Goal: Task Accomplishment & Management: Manage account settings

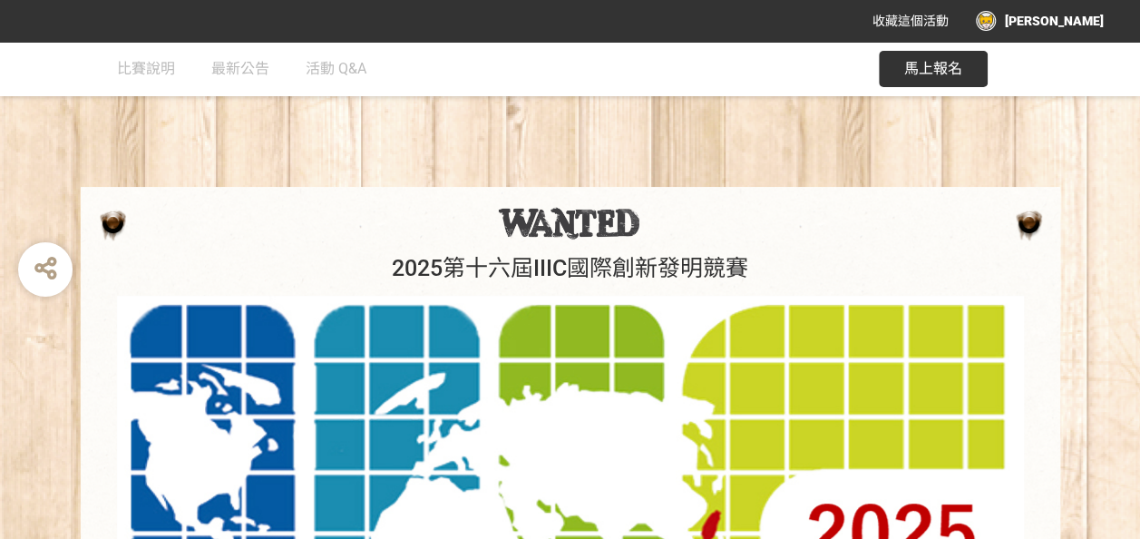
click at [222, 306] on img at bounding box center [570, 532] width 907 height 472
click at [259, 308] on img at bounding box center [570, 532] width 907 height 472
click at [259, 304] on img at bounding box center [570, 532] width 907 height 472
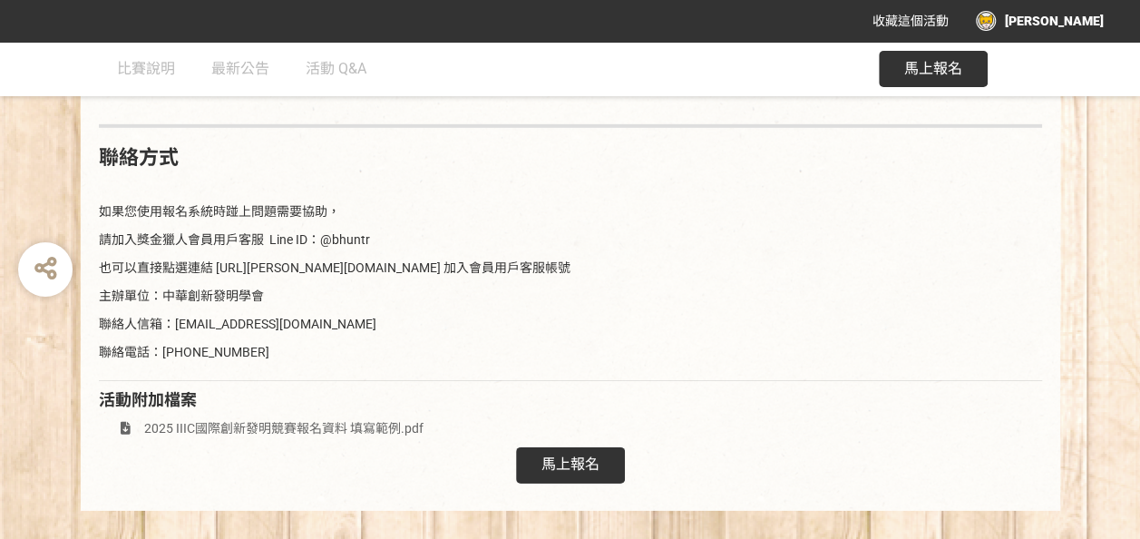
scroll to position [2692, 0]
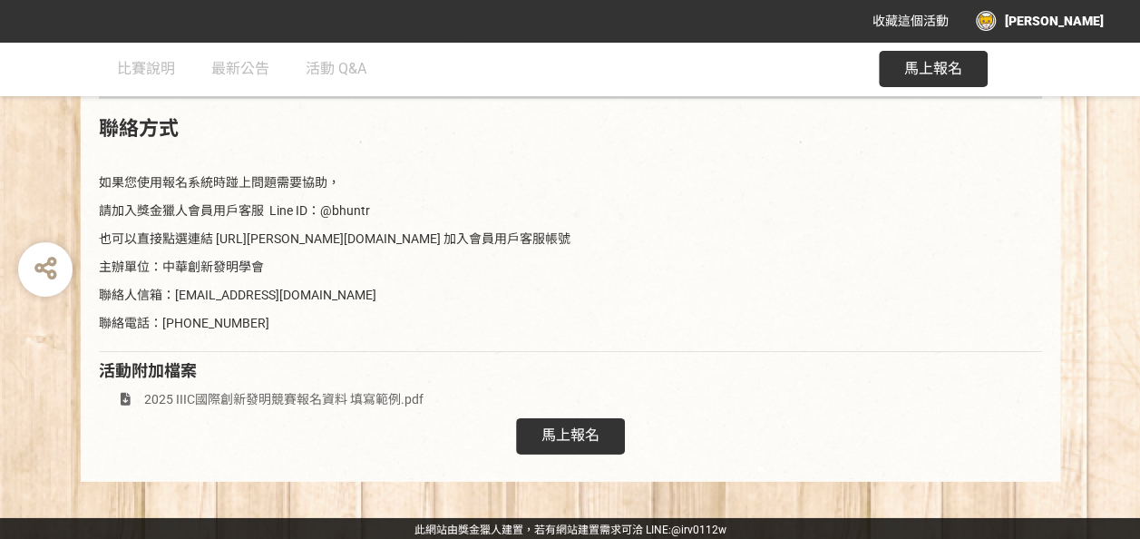
click at [575, 432] on span "馬上報名" at bounding box center [571, 434] width 58 height 17
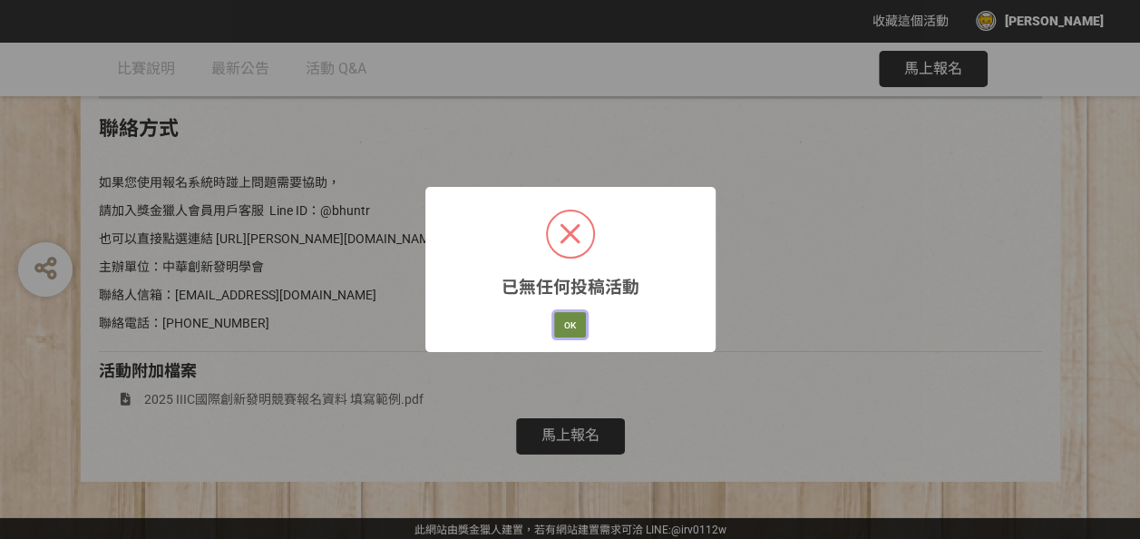
click at [569, 324] on button "OK" at bounding box center [570, 324] width 32 height 25
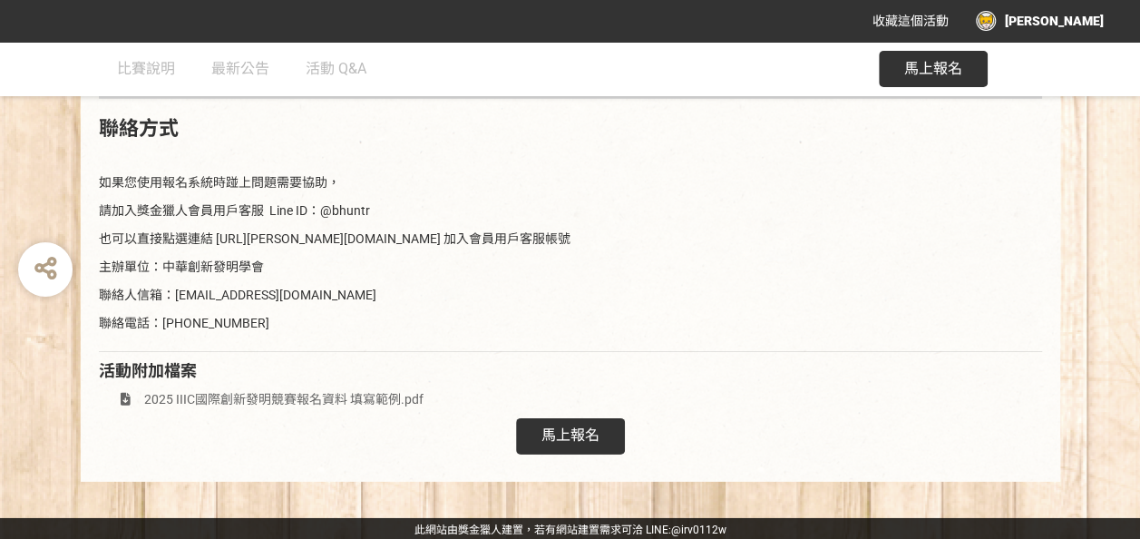
click at [559, 436] on span "馬上報名" at bounding box center [571, 434] width 58 height 17
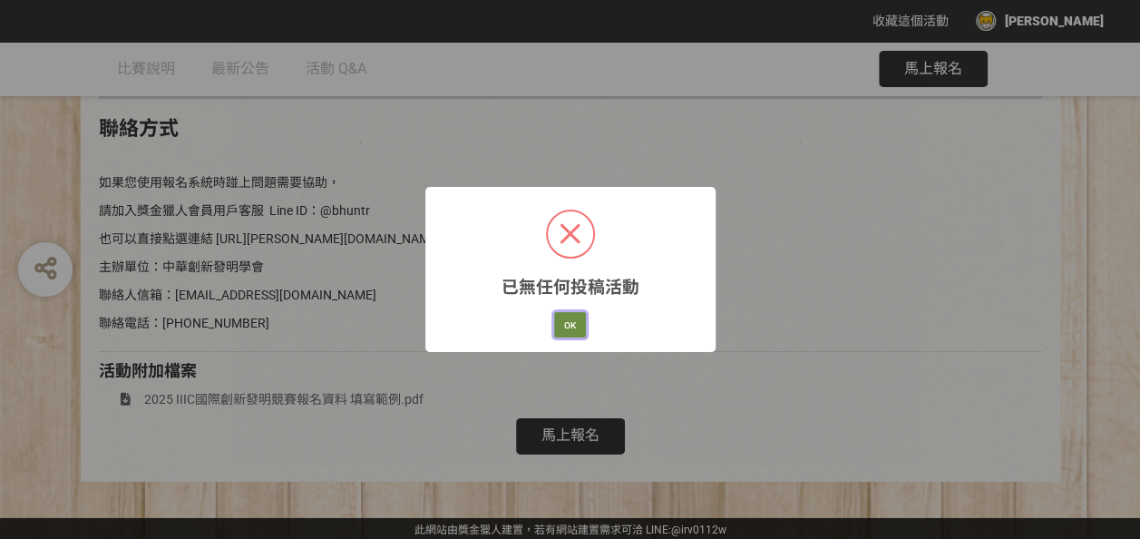
click at [566, 318] on button "OK" at bounding box center [570, 324] width 32 height 25
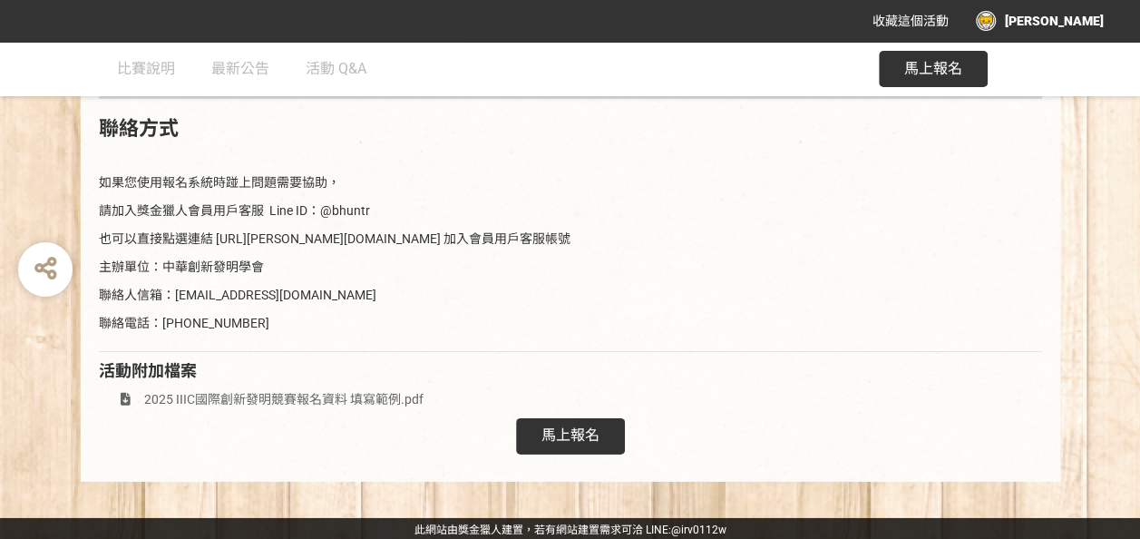
click at [911, 67] on span "馬上報名" at bounding box center [933, 68] width 58 height 17
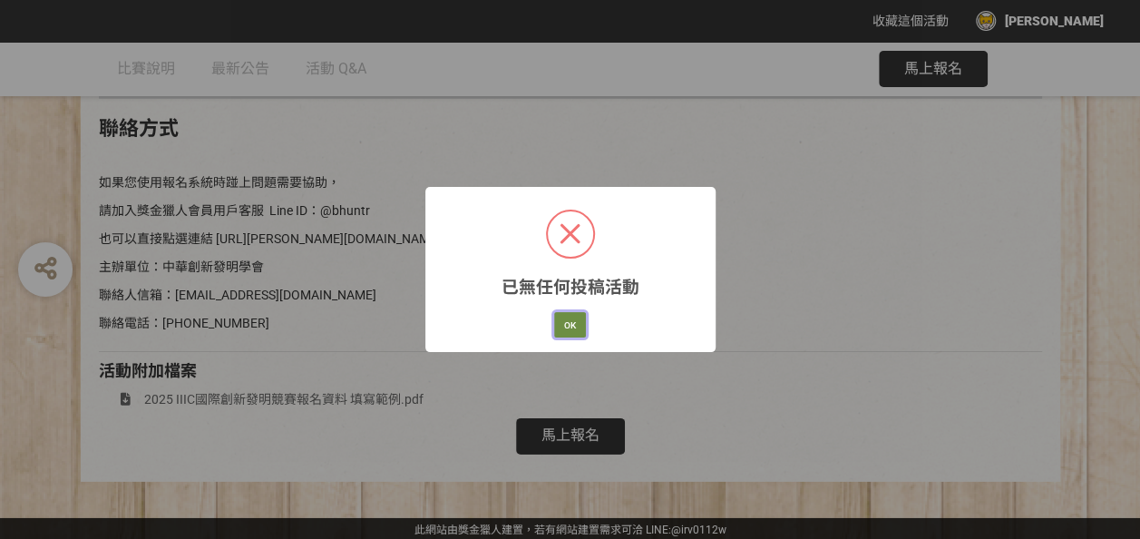
click at [566, 327] on button "OK" at bounding box center [570, 324] width 32 height 25
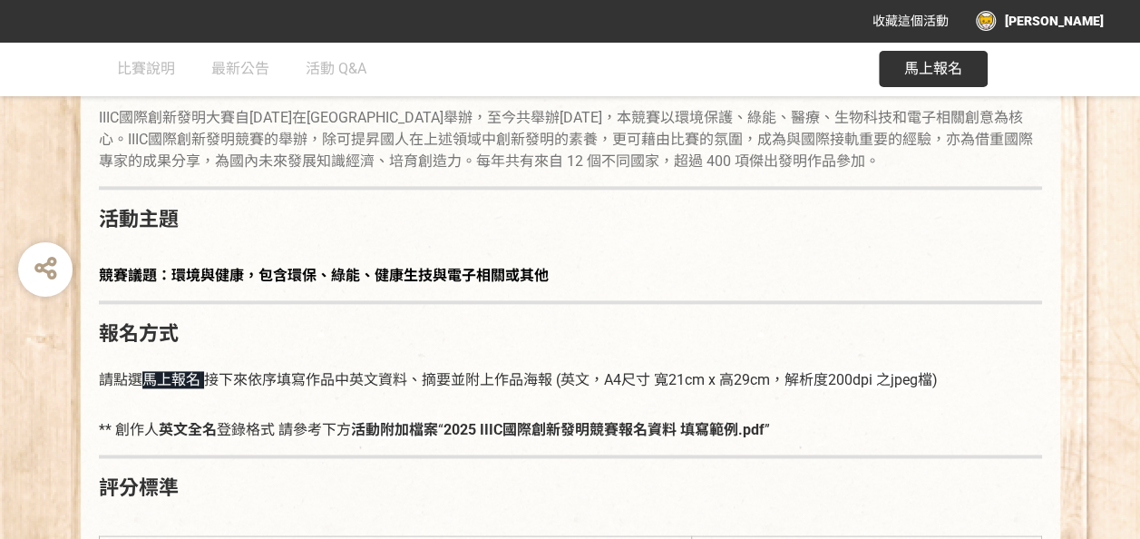
scroll to position [787, 0]
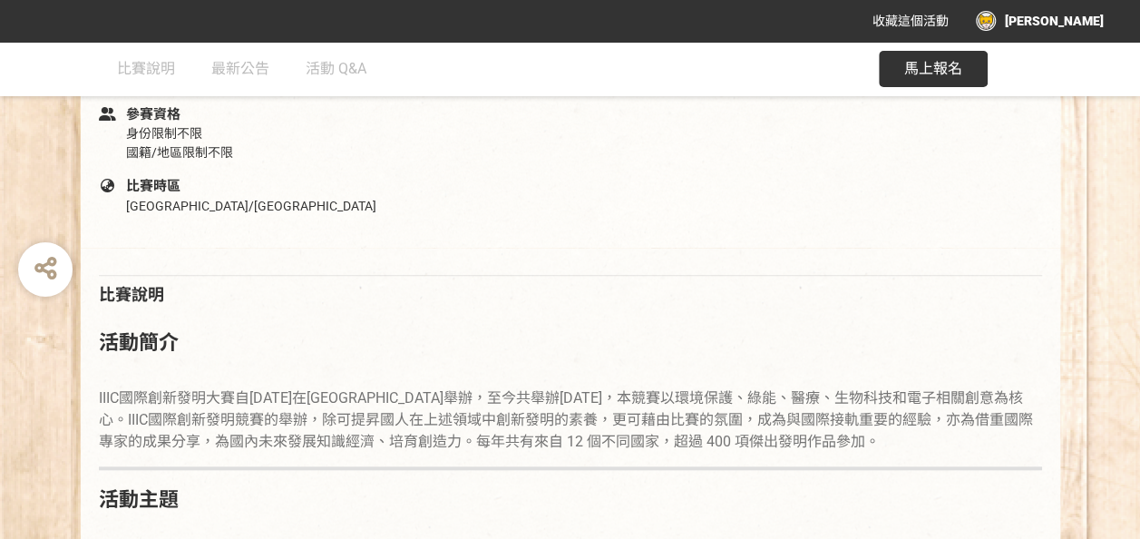
click at [1075, 20] on div "[PERSON_NAME]" at bounding box center [1040, 21] width 128 height 20
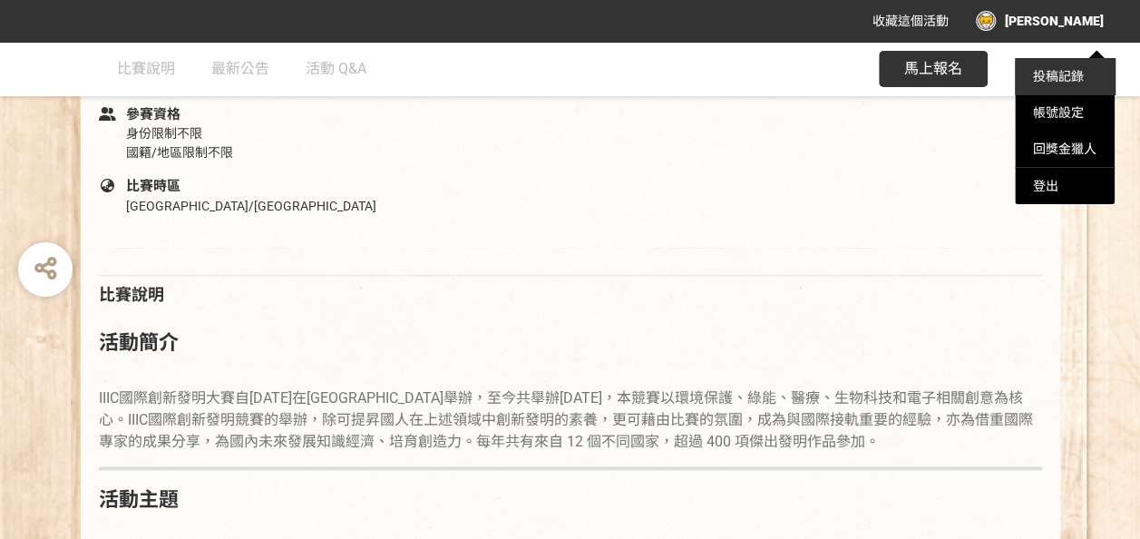
click at [1054, 74] on link "投稿記錄" at bounding box center [1058, 76] width 51 height 15
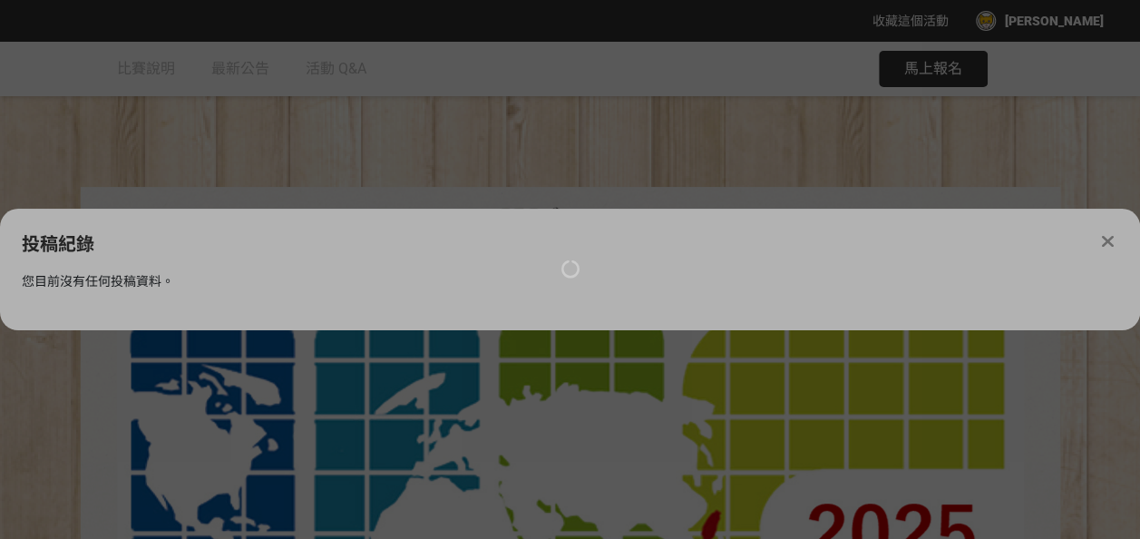
scroll to position [0, 0]
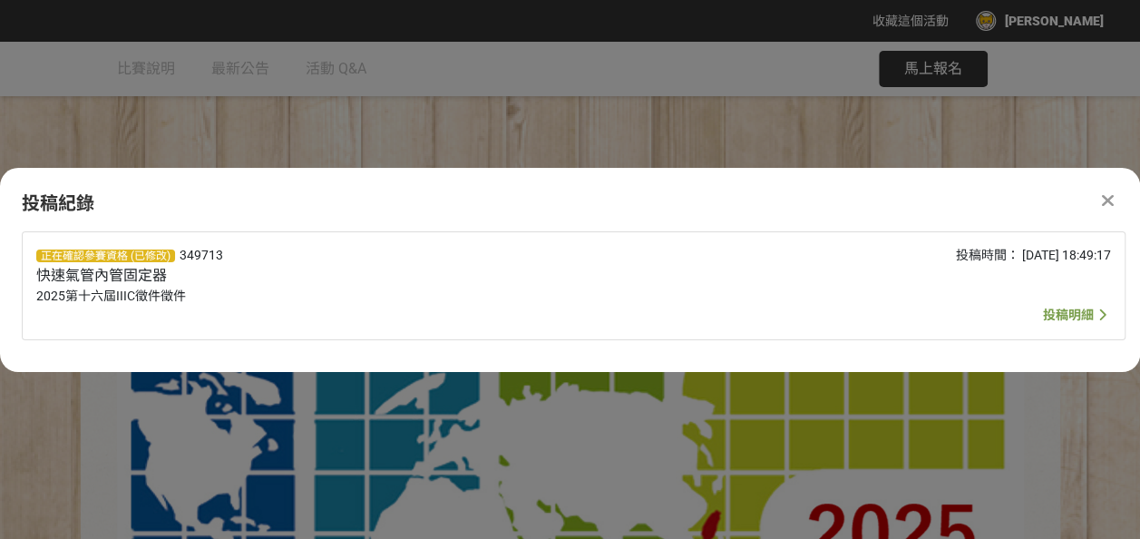
click at [1085, 316] on span "投稿明細" at bounding box center [1068, 315] width 51 height 15
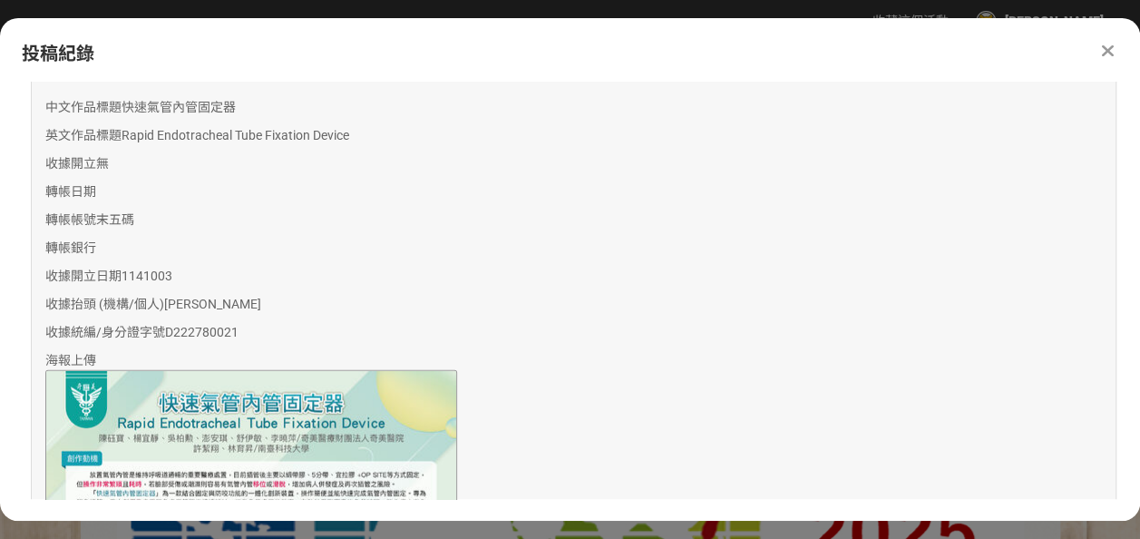
scroll to position [2037, 0]
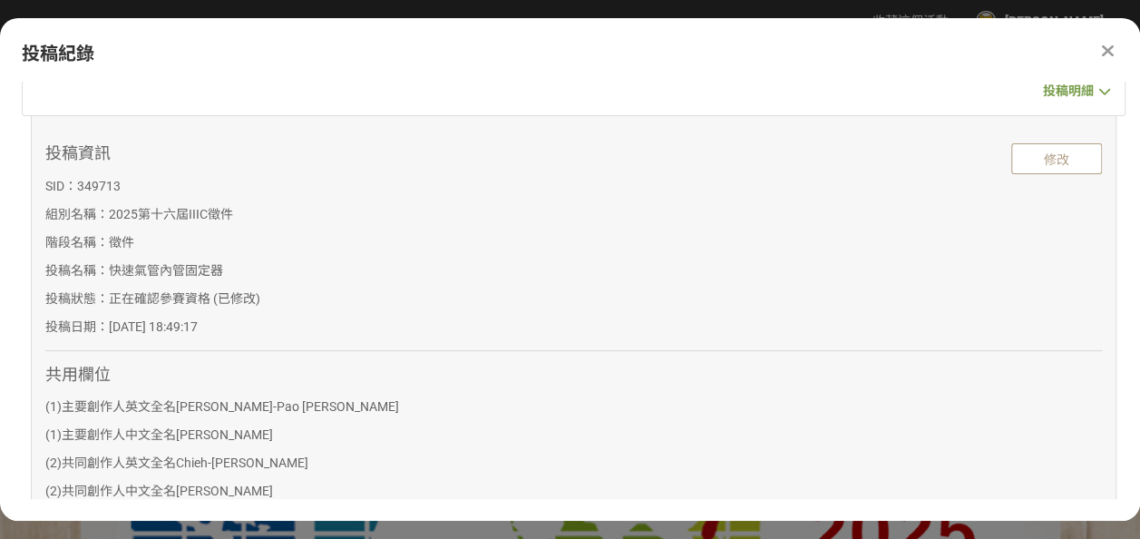
scroll to position [0, 0]
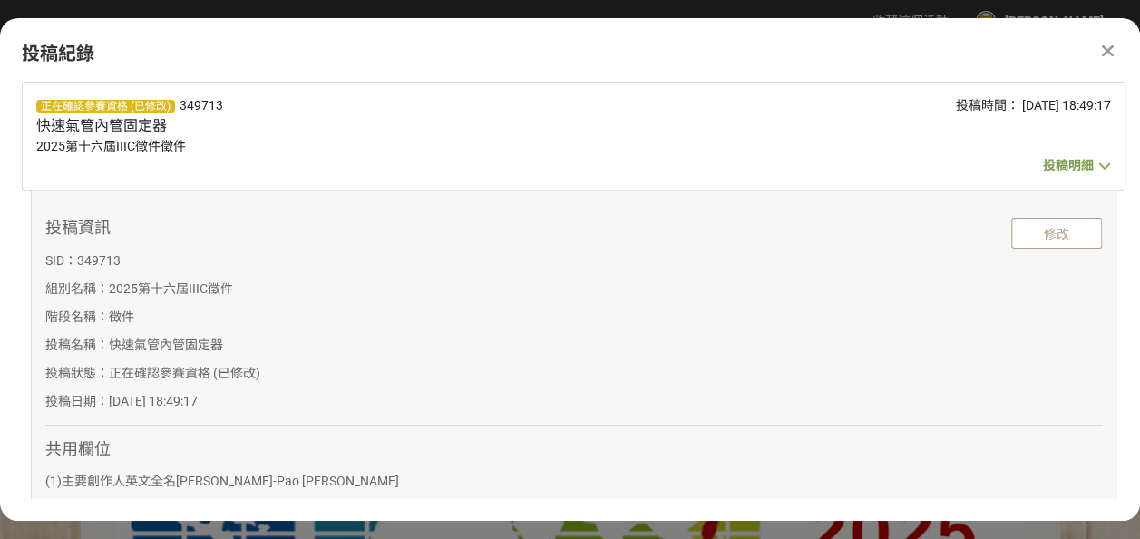
click at [1094, 167] on icon at bounding box center [1105, 165] width 22 height 17
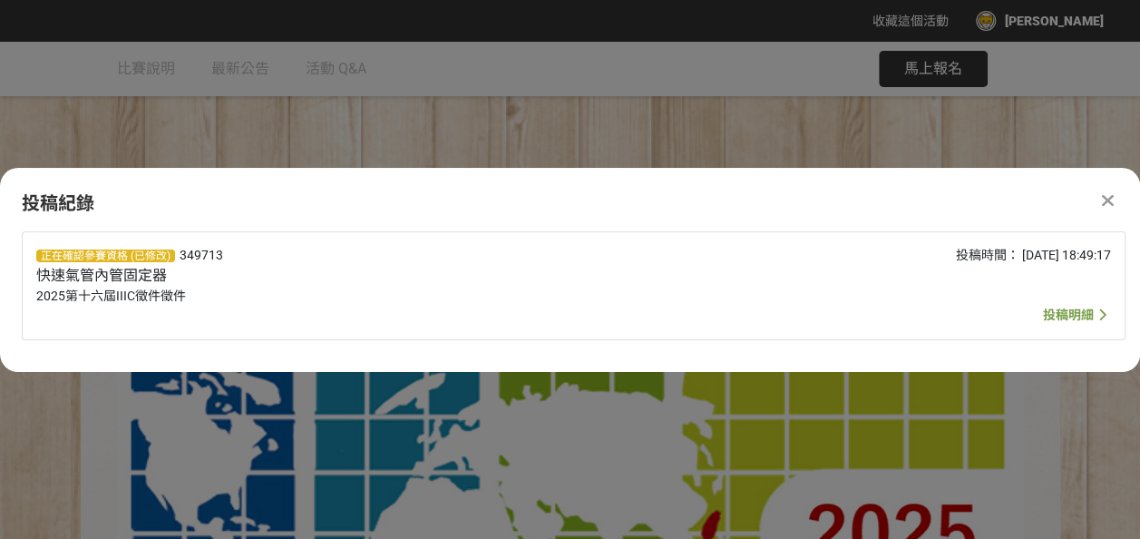
click at [1115, 196] on div at bounding box center [1108, 201] width 22 height 22
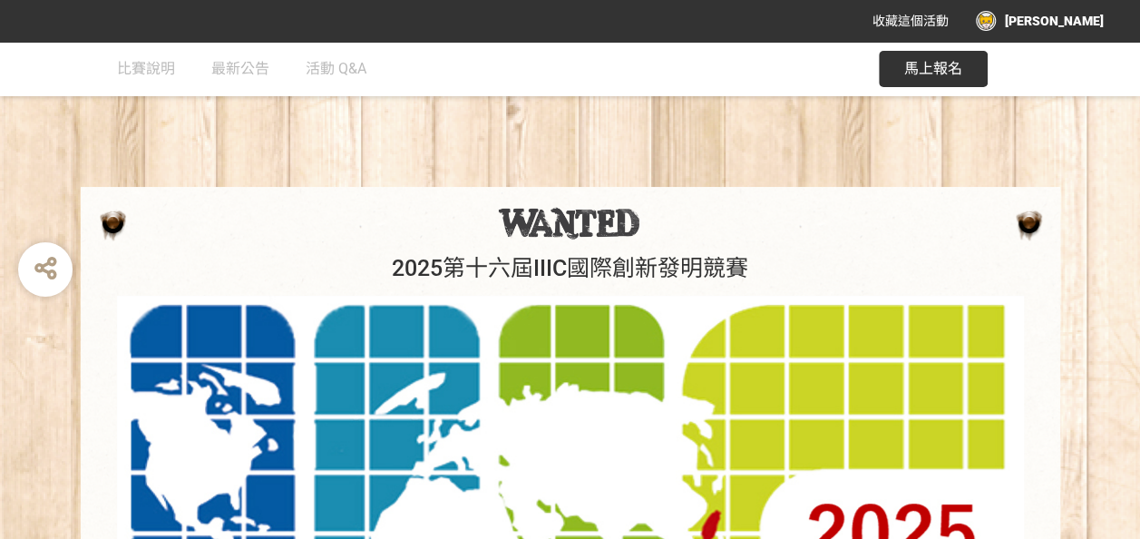
click at [1081, 28] on div "[PERSON_NAME]" at bounding box center [1040, 21] width 128 height 20
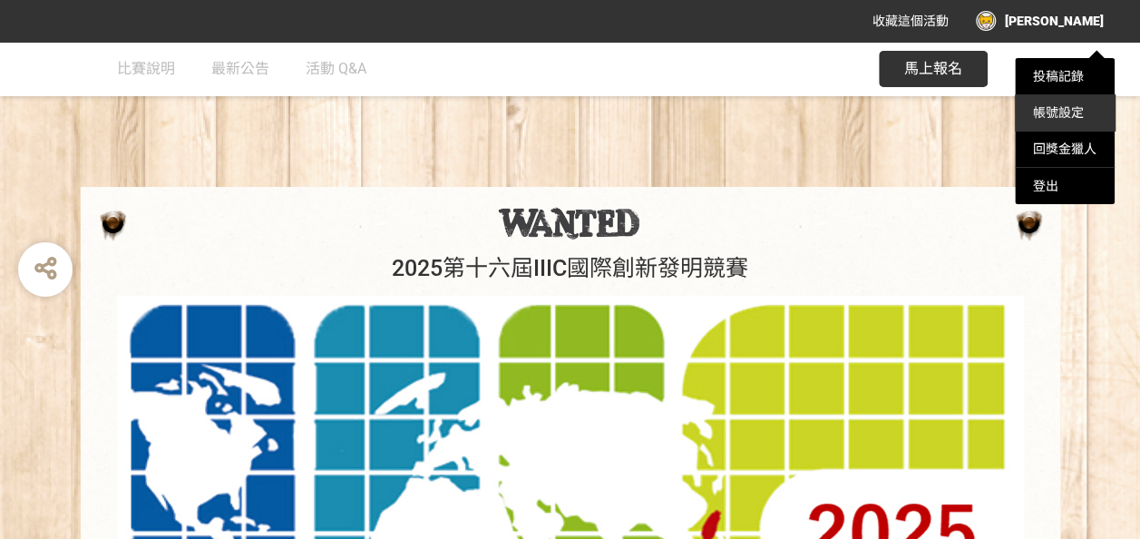
click at [1056, 111] on link "帳號設定" at bounding box center [1058, 112] width 51 height 15
click at [1074, 70] on link "投稿記錄" at bounding box center [1058, 76] width 51 height 15
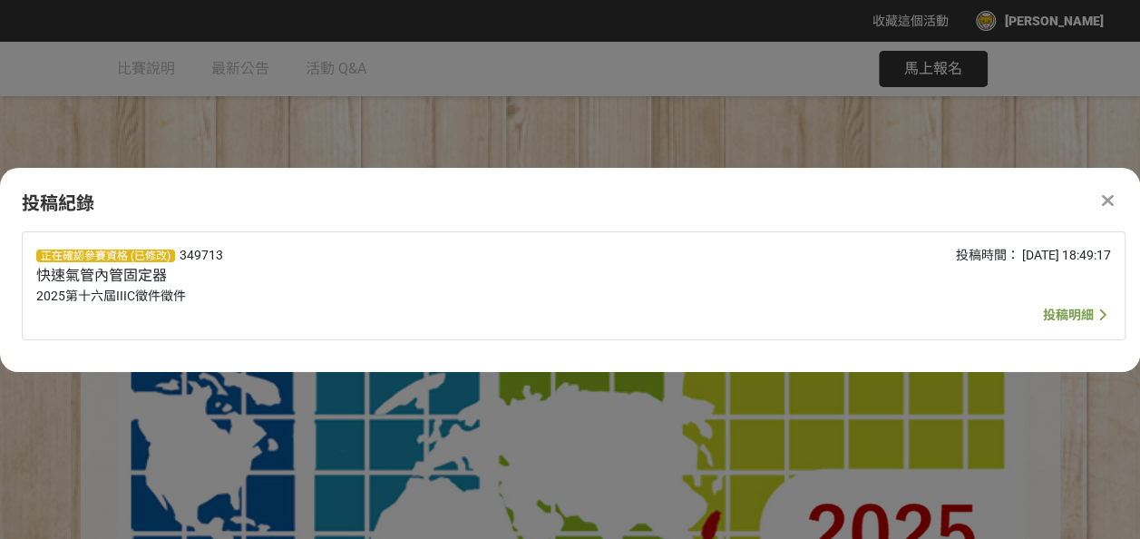
click at [288, 280] on div "正在確認參賽資格 (已修改) 349713 快速氣管內管固定器 2025第十六屆IIIC徵件徵件" at bounding box center [349, 286] width 627 height 80
click at [1049, 314] on span "投稿明細" at bounding box center [1068, 315] width 51 height 15
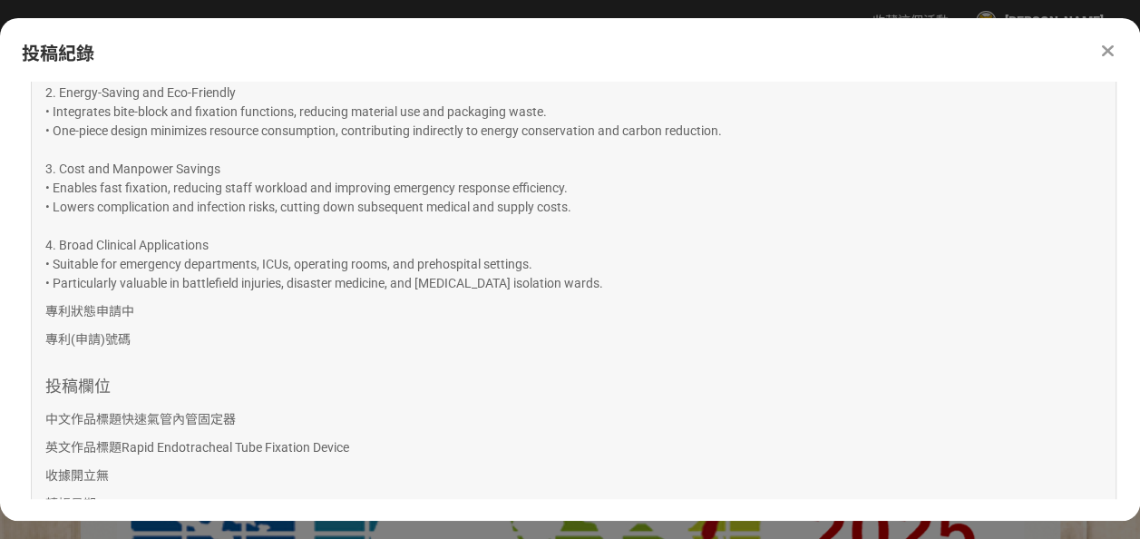
scroll to position [2037, 0]
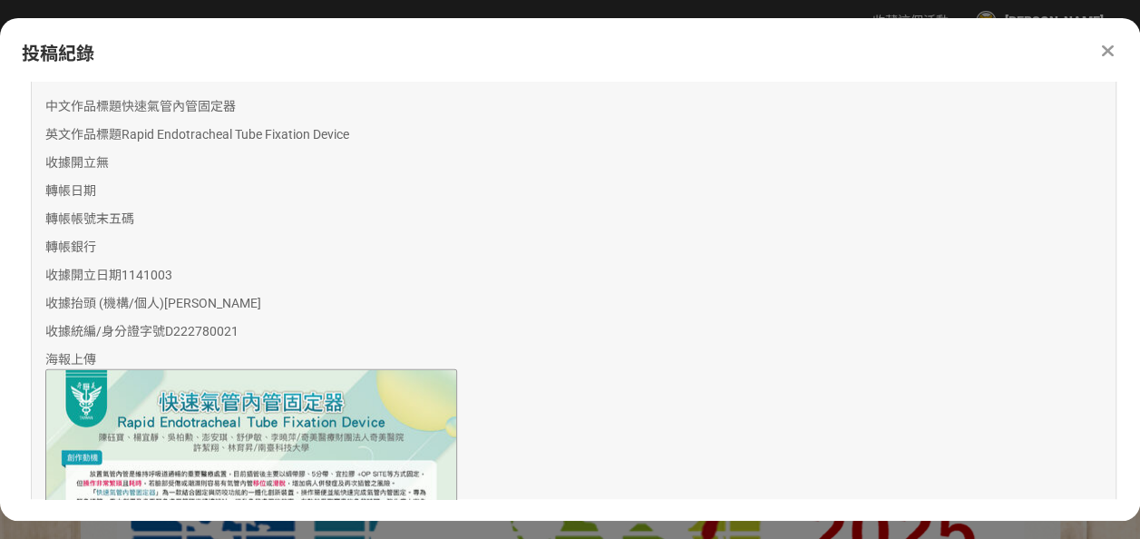
click at [1115, 46] on div at bounding box center [1108, 51] width 22 height 22
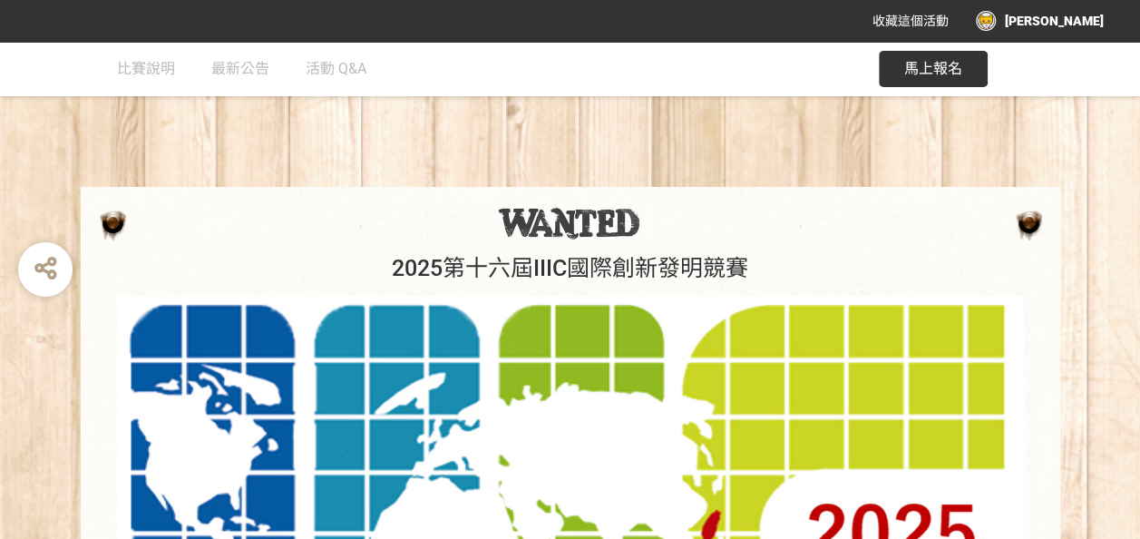
click at [247, 310] on img at bounding box center [570, 532] width 907 height 472
click at [249, 302] on img at bounding box center [570, 532] width 907 height 472
click at [254, 67] on span "最新公告" at bounding box center [240, 68] width 58 height 17
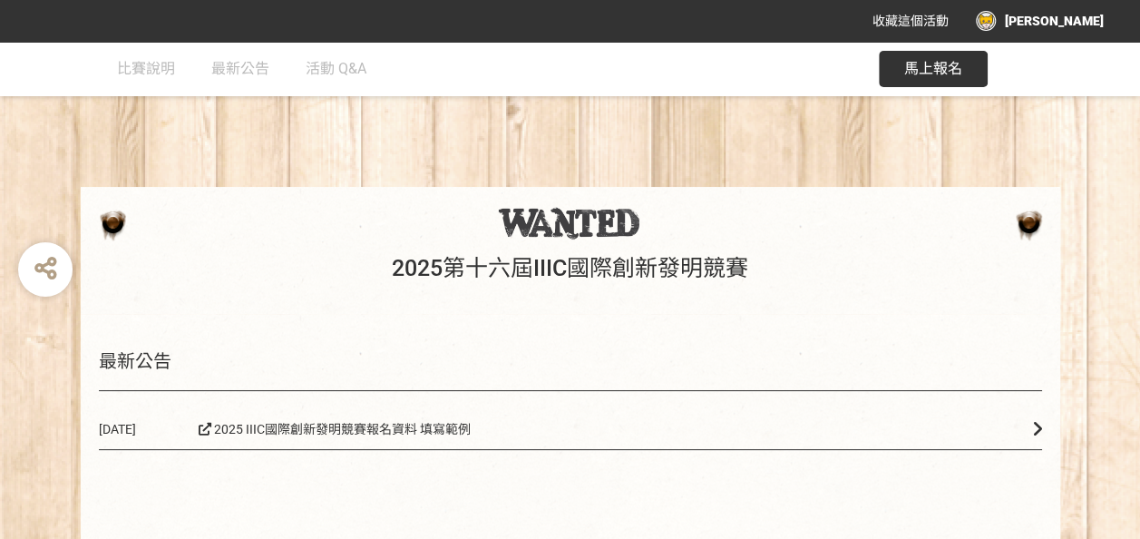
click at [392, 424] on span "2025 IIIC國際創新發明競賽報名資料 填寫範例" at bounding box center [335, 429] width 273 height 15
click at [504, 261] on h1 "2025第十六屆IIIC國際創新發明競賽" at bounding box center [570, 268] width 943 height 27
click at [1029, 225] on div at bounding box center [570, 223] width 943 height 36
click at [151, 78] on link "比賽說明" at bounding box center [146, 69] width 58 height 54
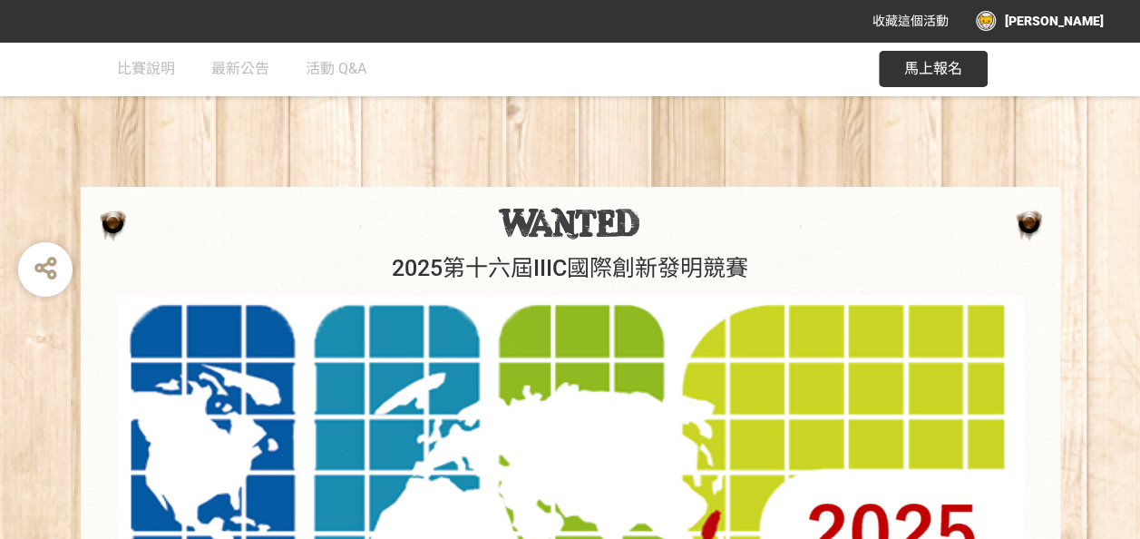
click at [296, 305] on img at bounding box center [570, 532] width 907 height 472
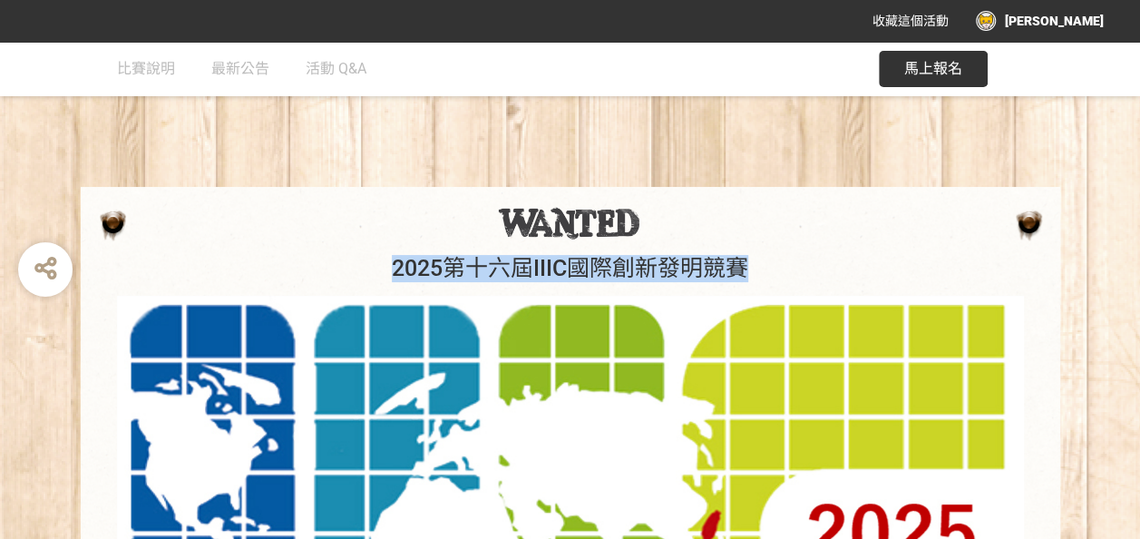
drag, startPoint x: 376, startPoint y: 263, endPoint x: 773, endPoint y: 270, distance: 397.4
click at [773, 270] on h1 "2025第十六屆IIIC國際創新發明競賽" at bounding box center [570, 268] width 943 height 27
copy h1 "2025第十六屆IIIC國際創新發明競賽"
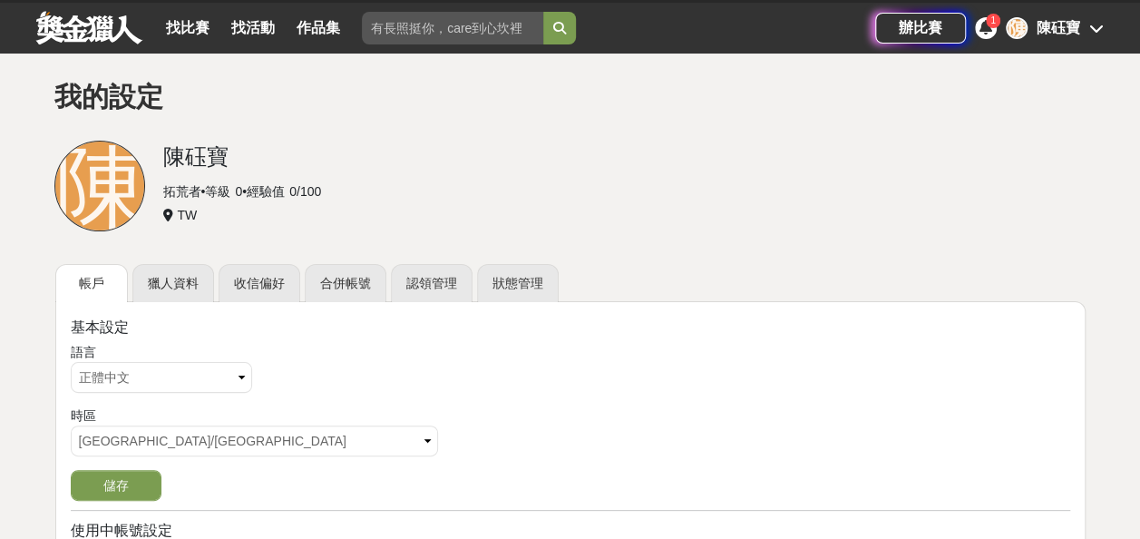
scroll to position [91, 0]
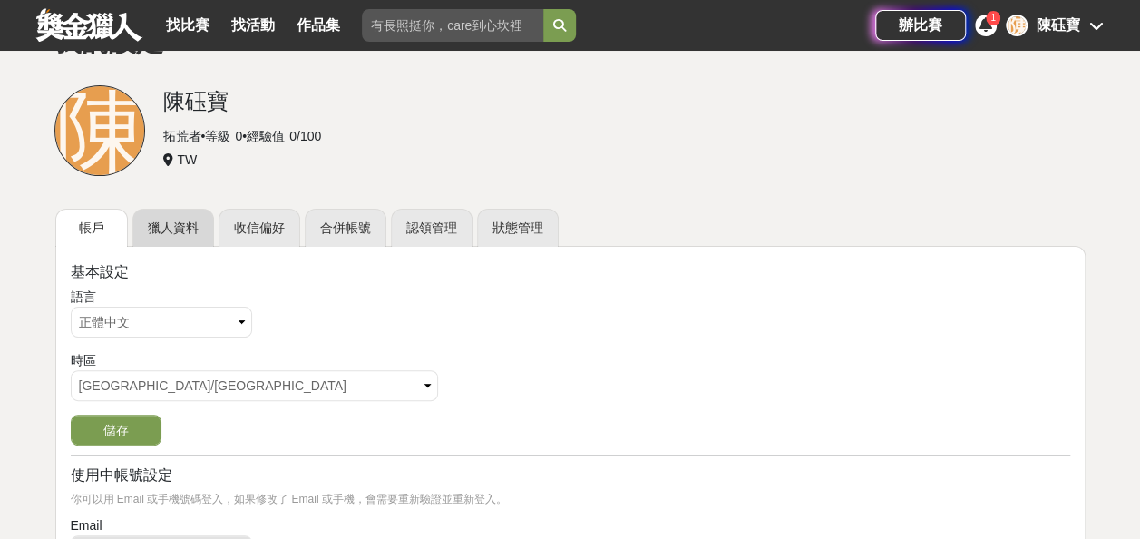
click at [167, 236] on link "獵人資料" at bounding box center [173, 228] width 82 height 38
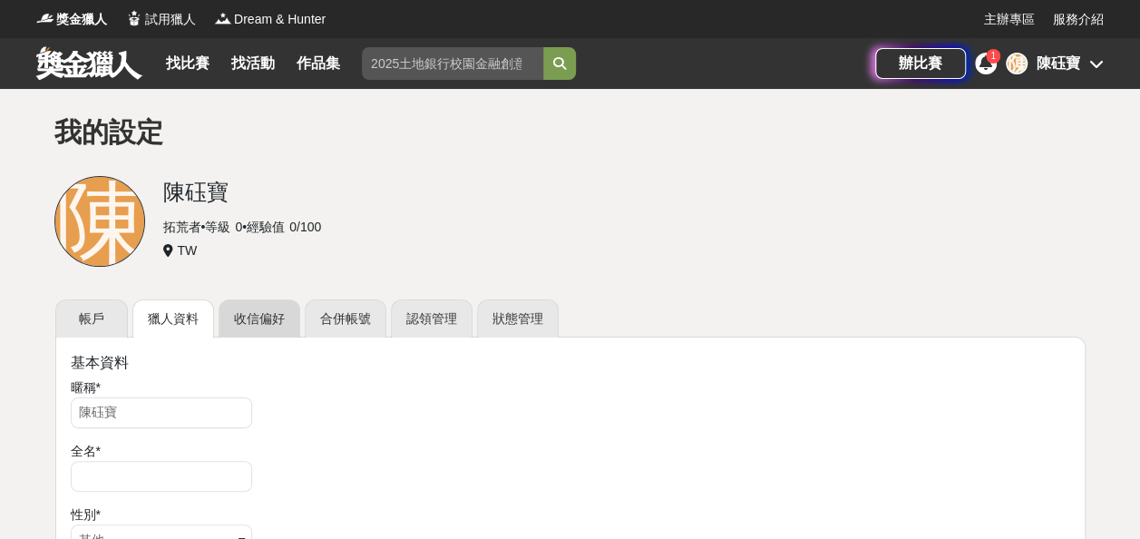
click at [274, 318] on link "收信偏好" at bounding box center [260, 318] width 82 height 38
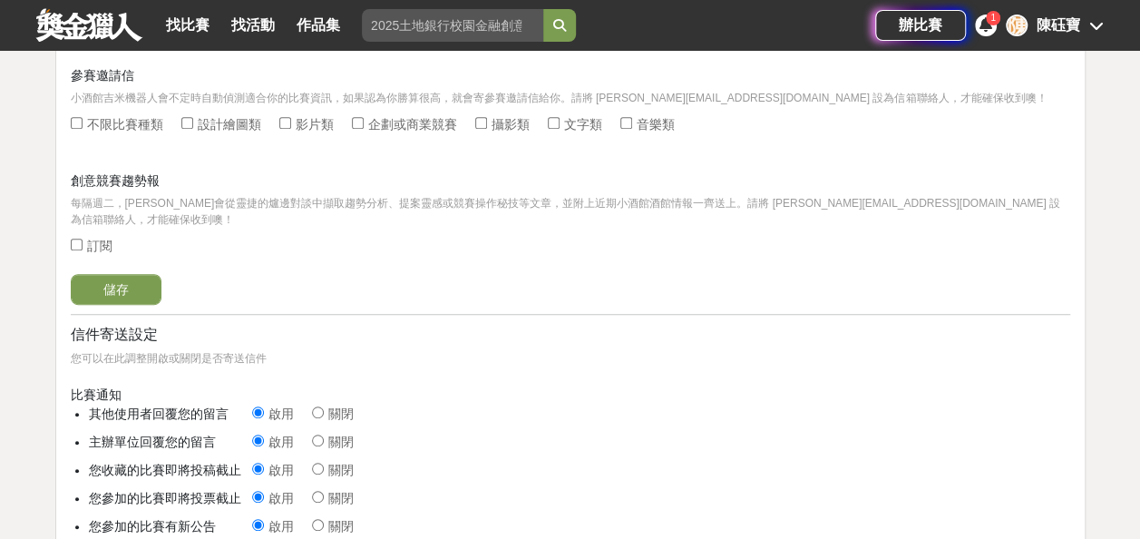
scroll to position [454, 0]
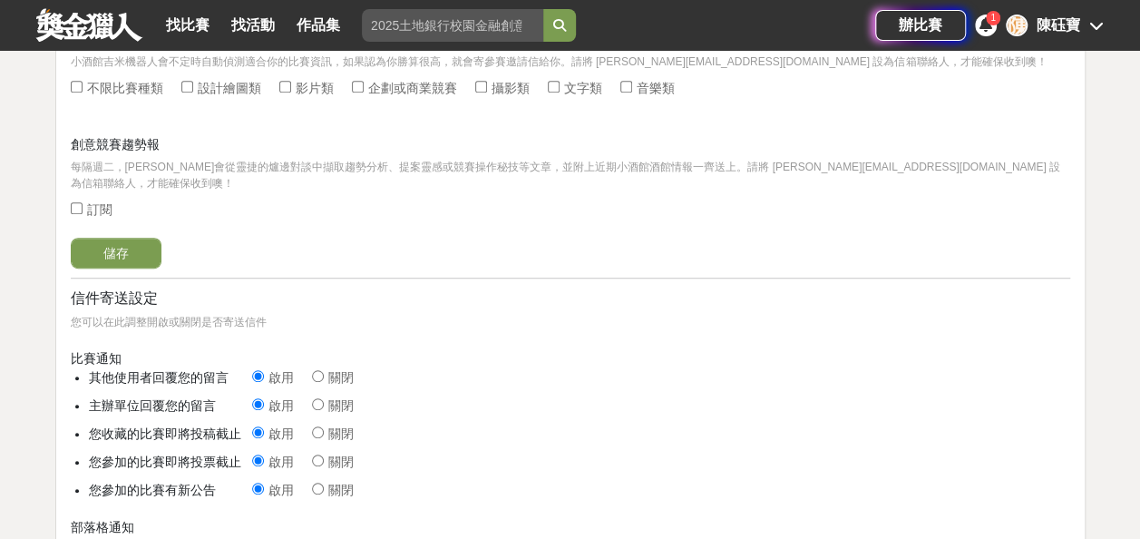
click at [75, 202] on input "訂閱" at bounding box center [77, 208] width 12 height 12
checkbox input "true"
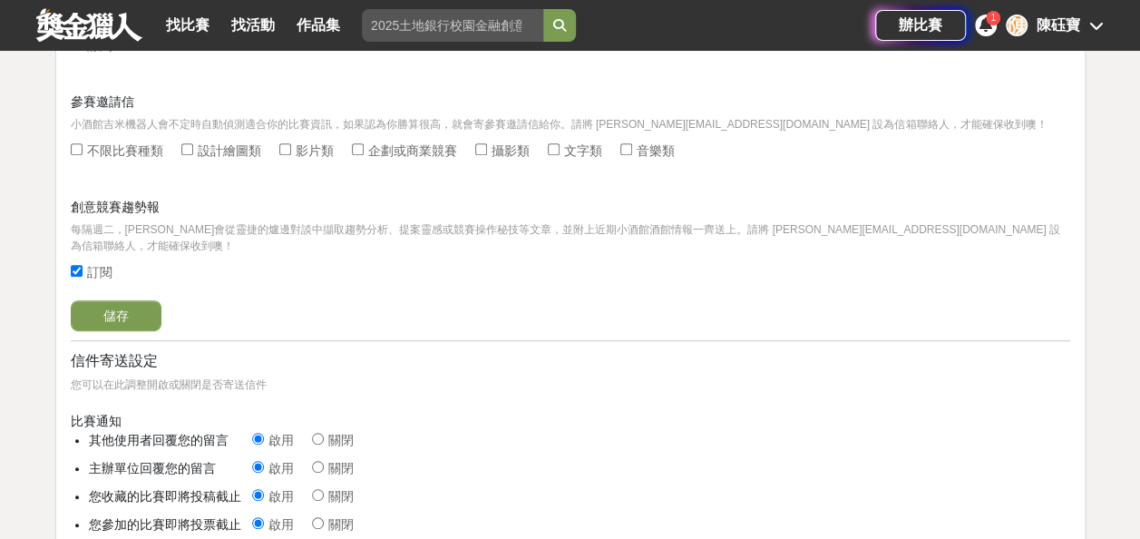
scroll to position [363, 0]
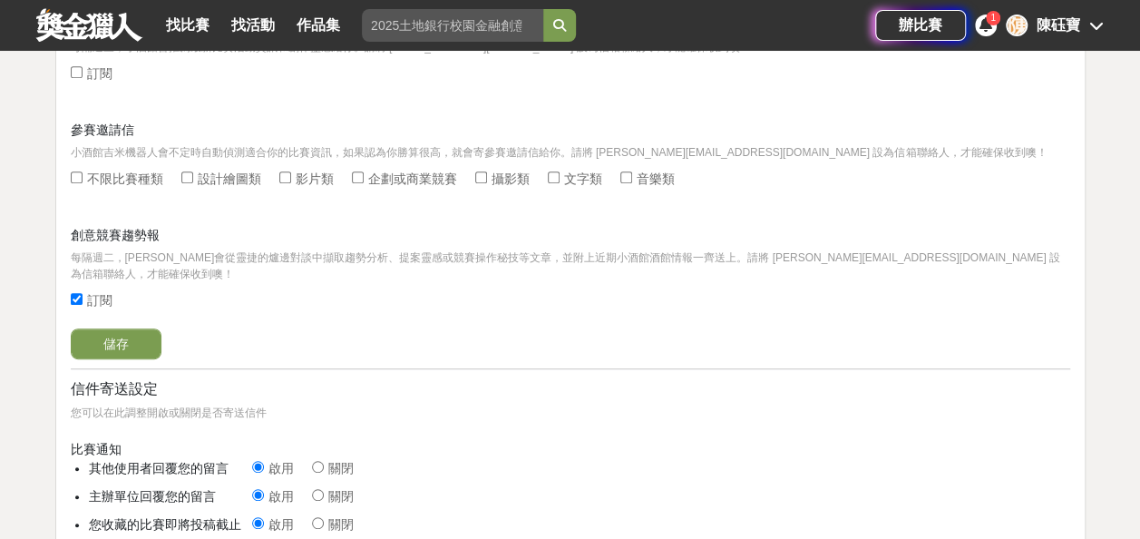
click at [78, 172] on input "不限比賽種類" at bounding box center [77, 177] width 12 height 12
checkbox input "true"
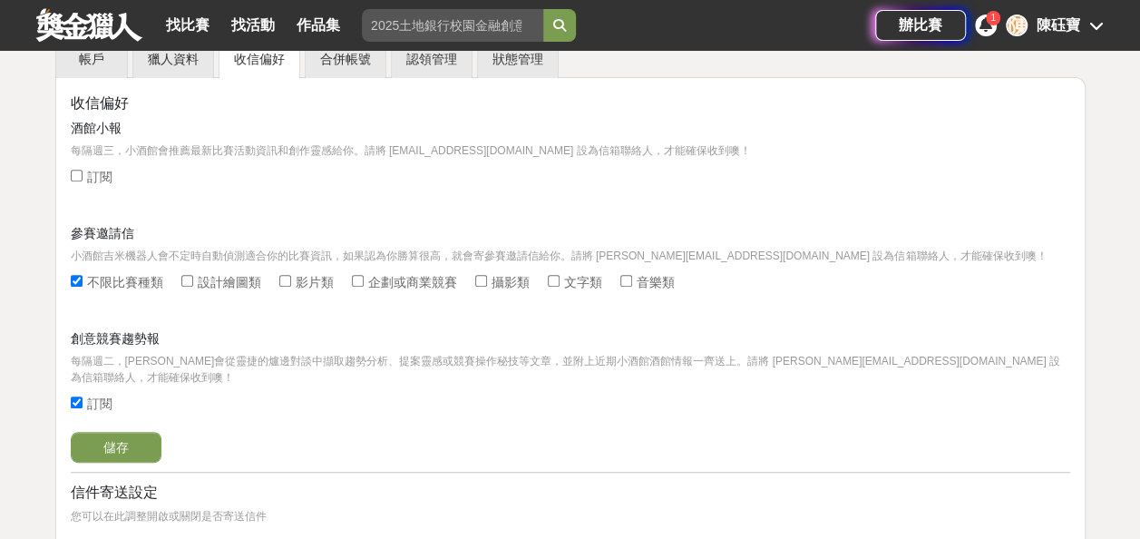
scroll to position [181, 0]
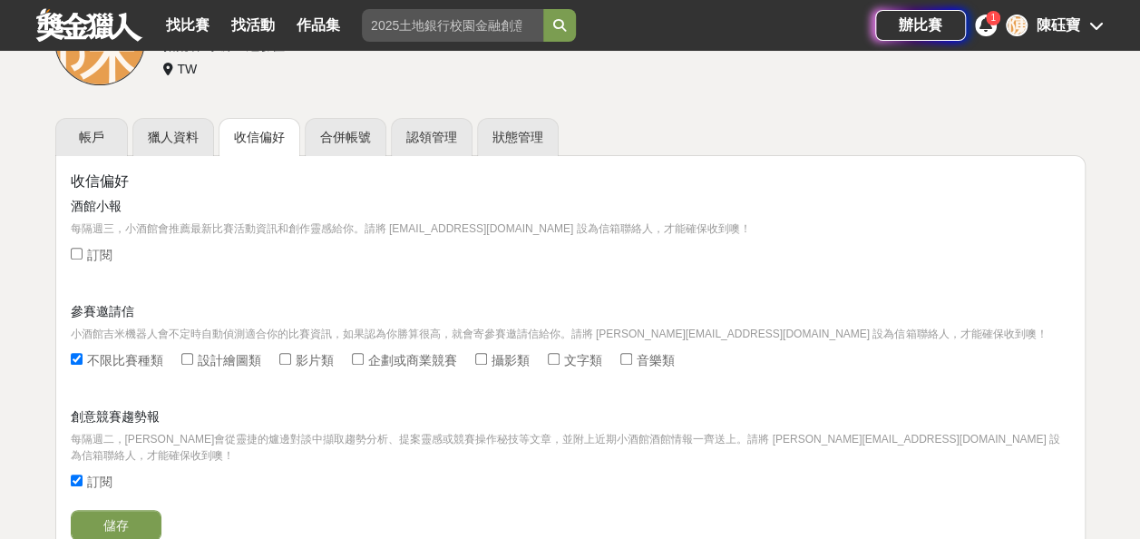
click at [71, 248] on input "訂閱" at bounding box center [77, 254] width 12 height 12
checkbox input "true"
click at [112, 510] on button "儲存" at bounding box center [116, 525] width 91 height 31
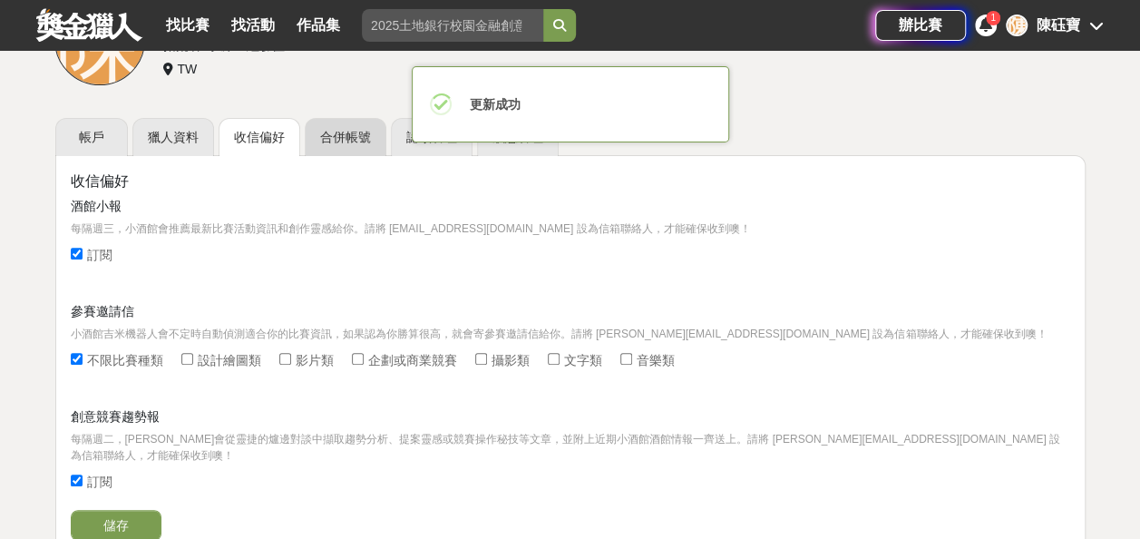
click at [337, 137] on link "合併帳號" at bounding box center [346, 137] width 82 height 38
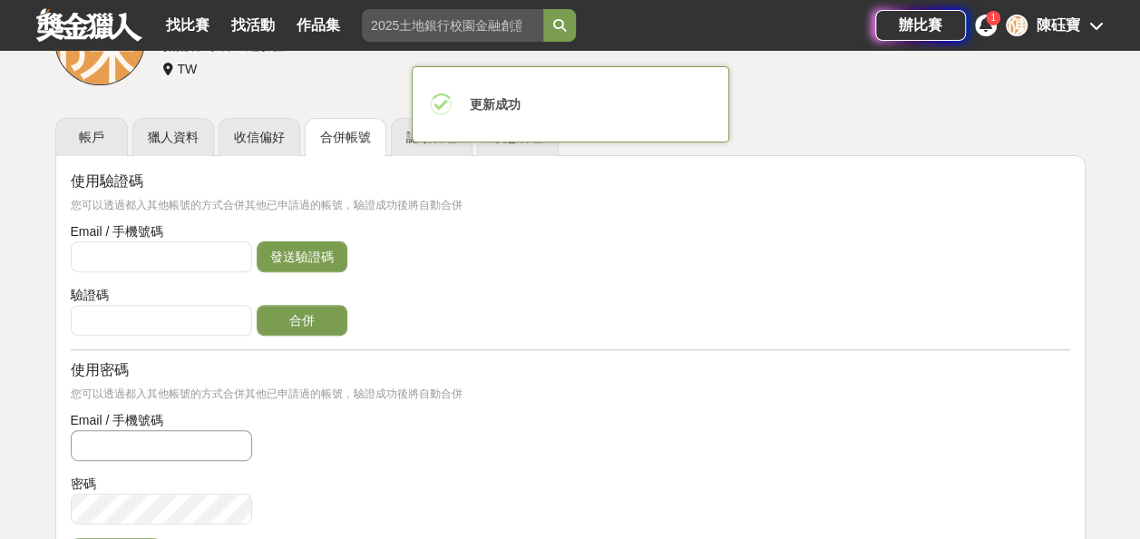
type input "0986812503"
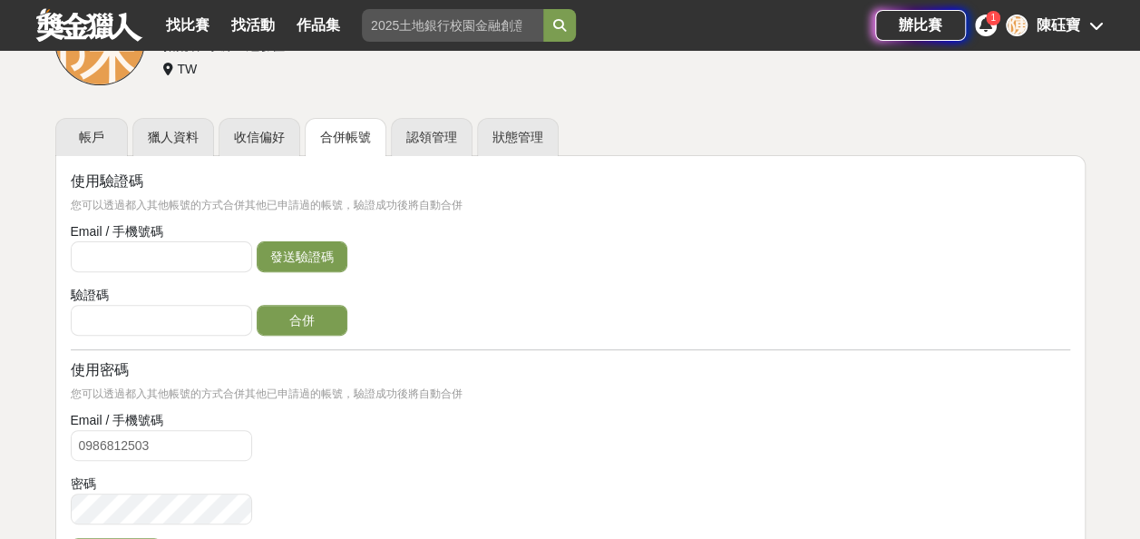
click at [576, 268] on form "Email / 手機號碼 發送驗證碼" at bounding box center [571, 249] width 1000 height 54
click at [445, 140] on link "認領管理" at bounding box center [432, 137] width 82 height 38
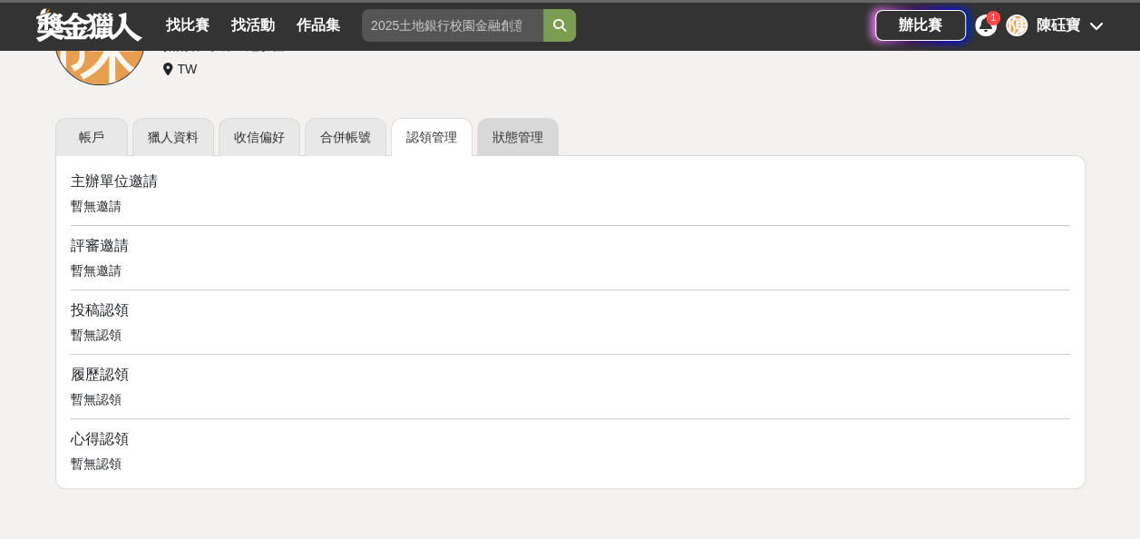
click at [521, 132] on link "狀態管理" at bounding box center [518, 137] width 82 height 38
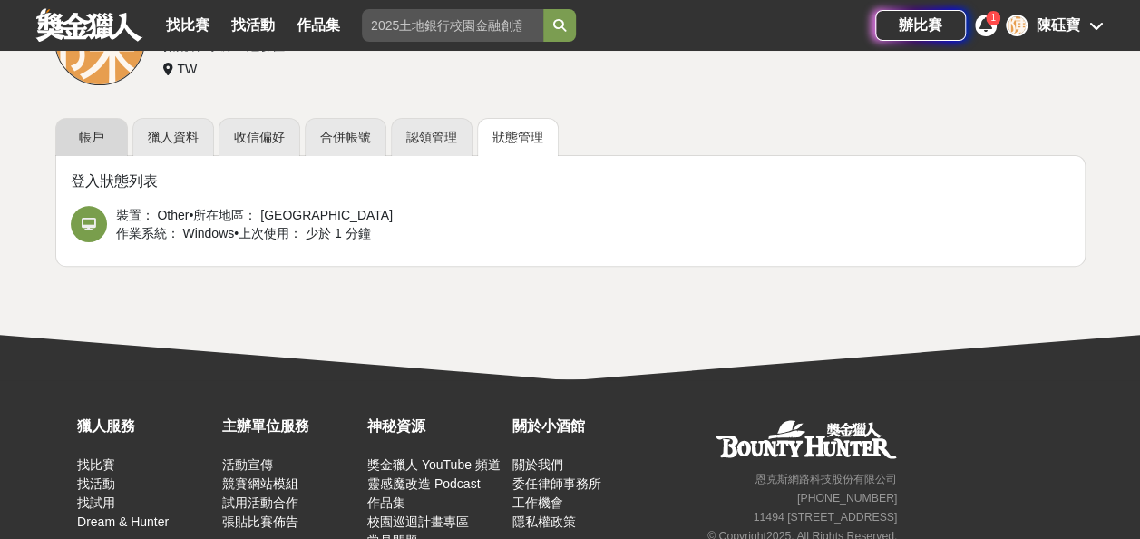
click at [94, 151] on link "帳戶" at bounding box center [91, 137] width 73 height 38
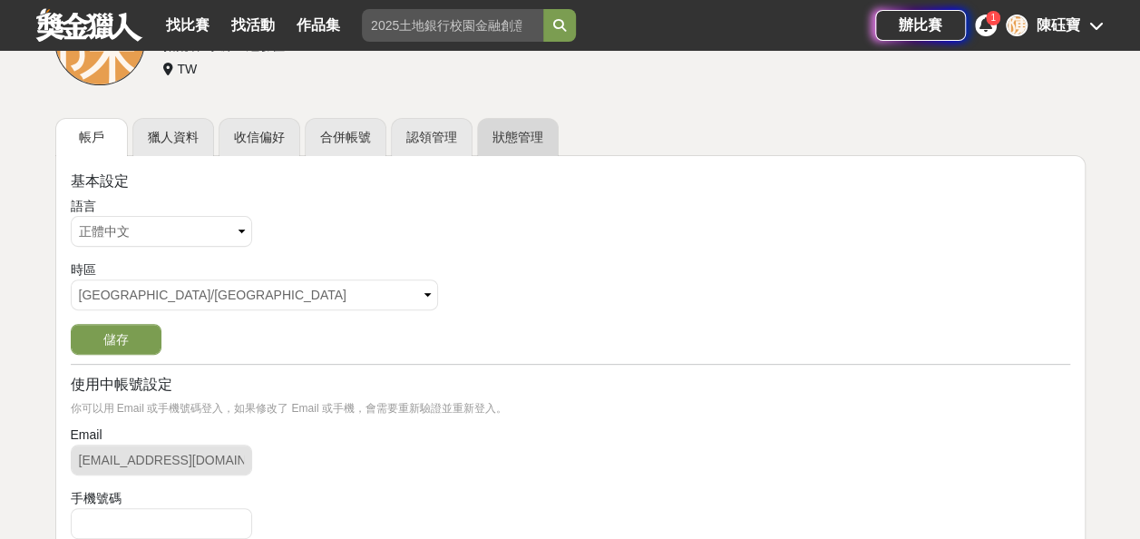
click at [517, 138] on link "狀態管理" at bounding box center [518, 137] width 82 height 38
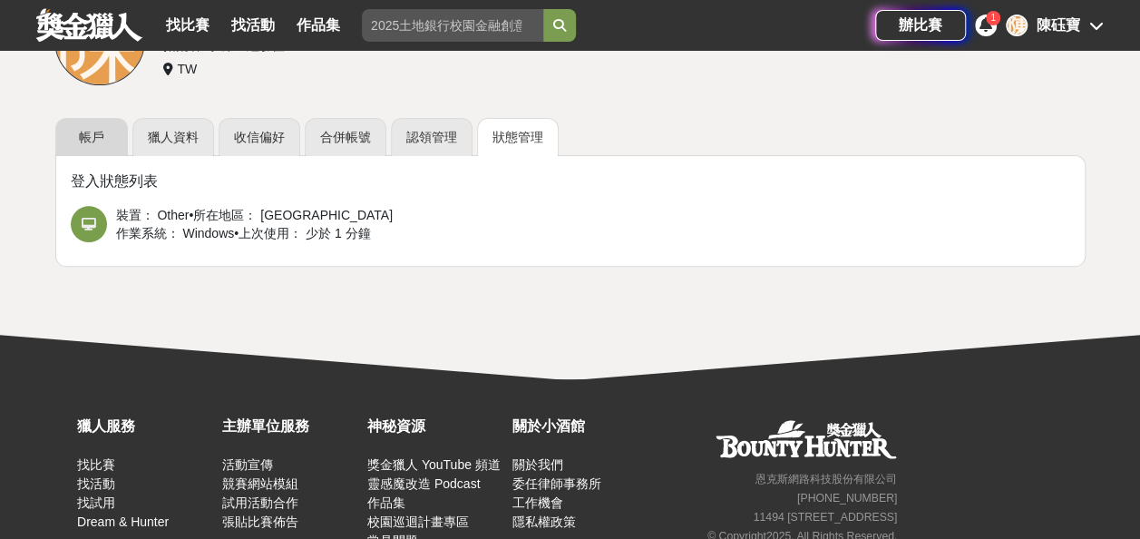
click at [61, 121] on link "帳戶" at bounding box center [91, 137] width 73 height 38
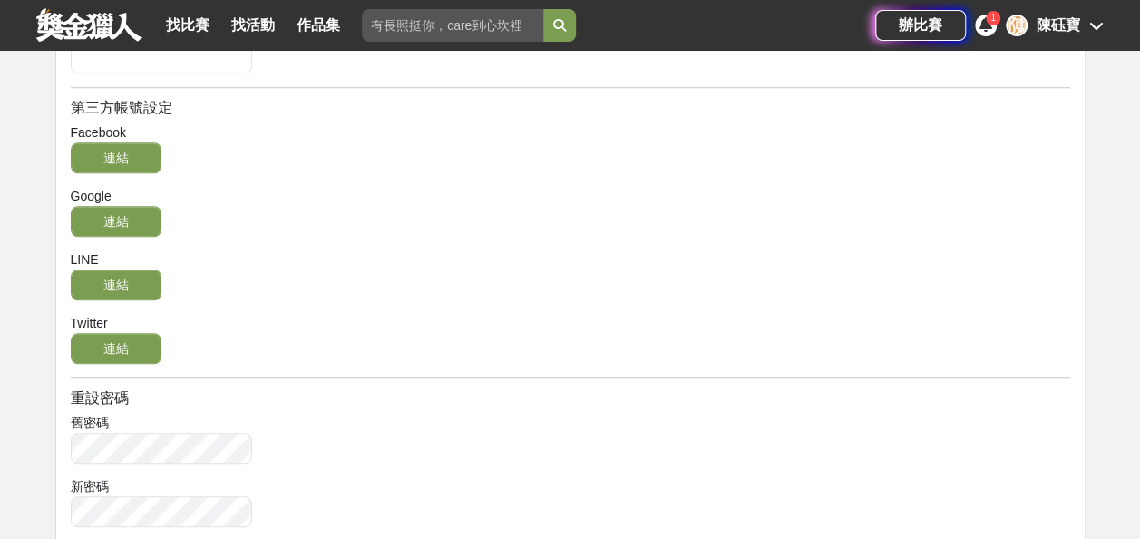
scroll to position [454, 0]
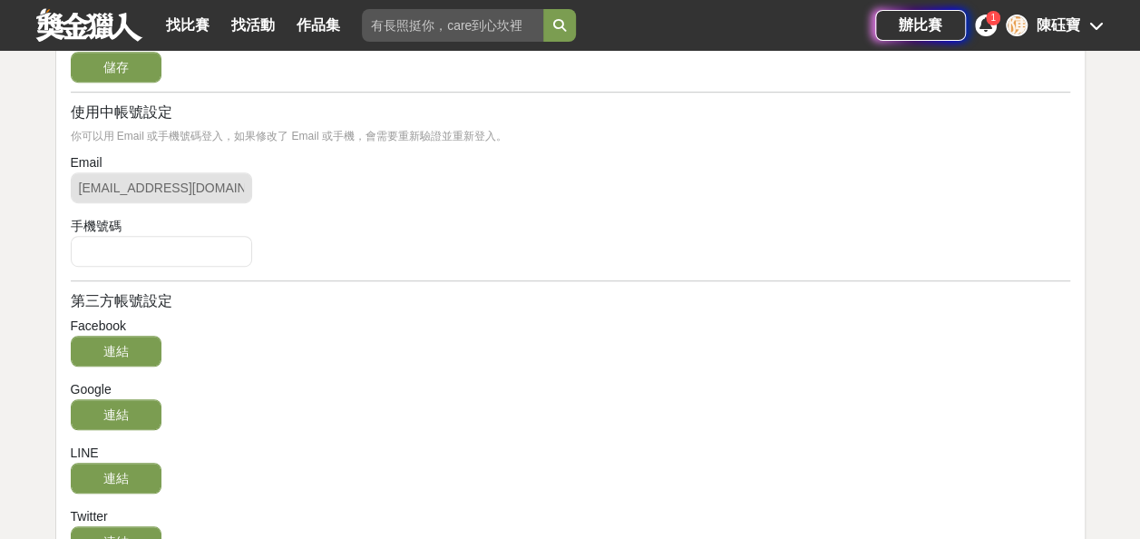
click at [977, 20] on div "1" at bounding box center [986, 26] width 22 height 22
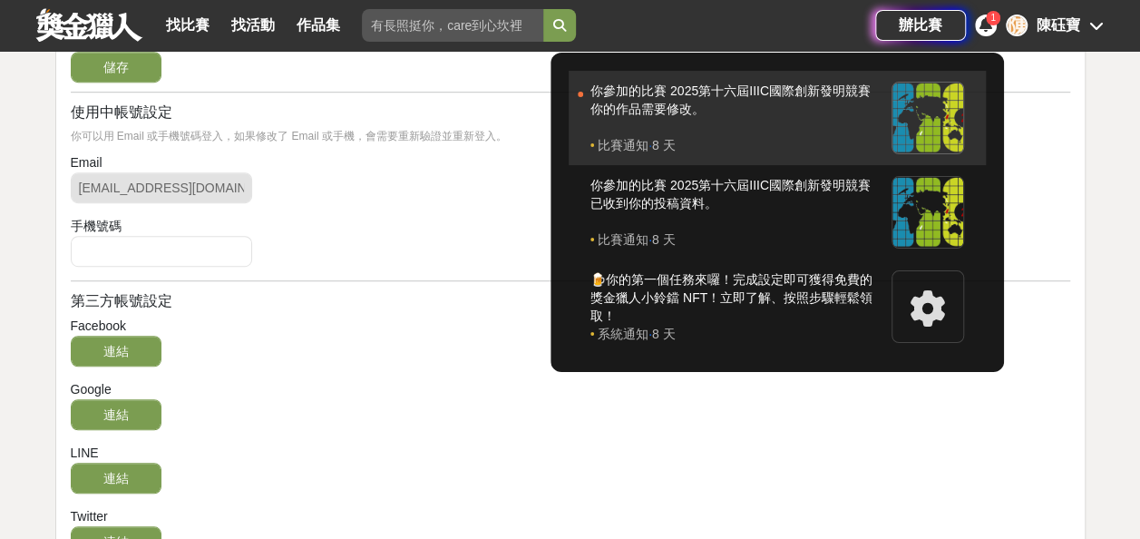
click at [655, 94] on div "你參加的比賽 2025第十六屆IIIC國際創新發明競賽 你的作品需要修改。" at bounding box center [737, 109] width 292 height 54
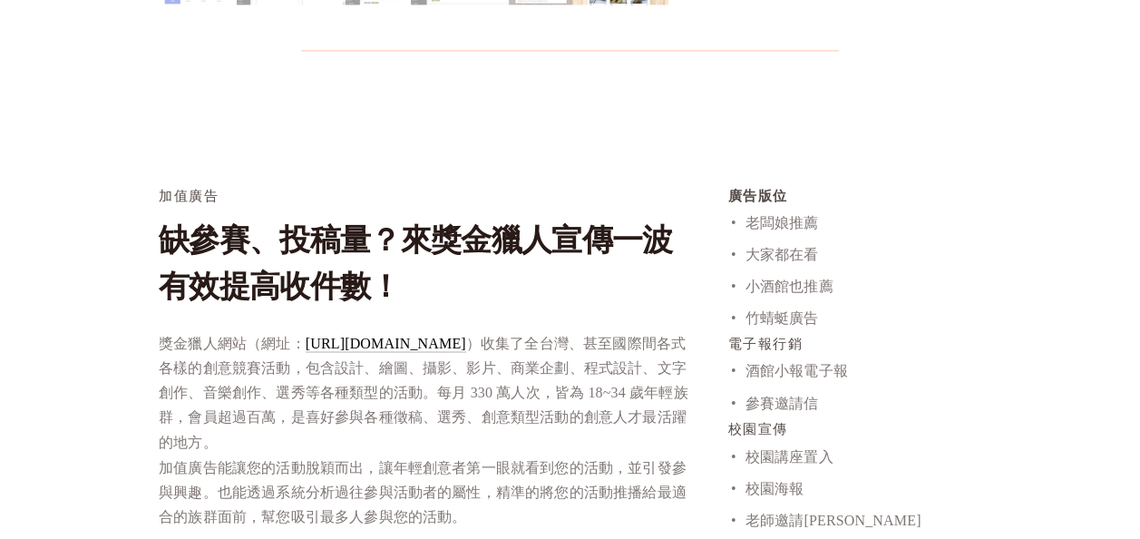
scroll to position [1089, 0]
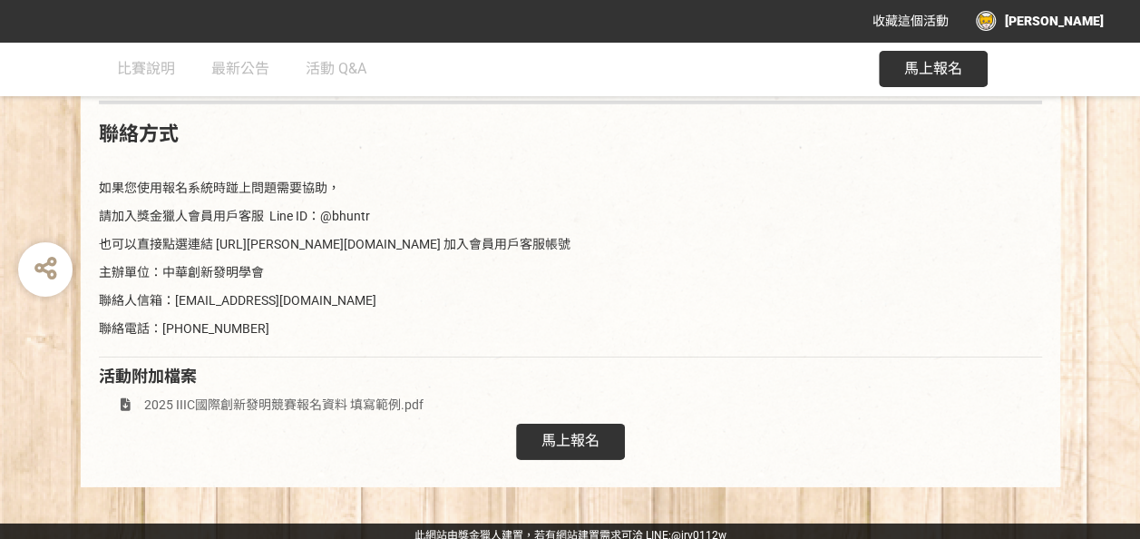
scroll to position [2692, 0]
